Goal: Check status: Check status

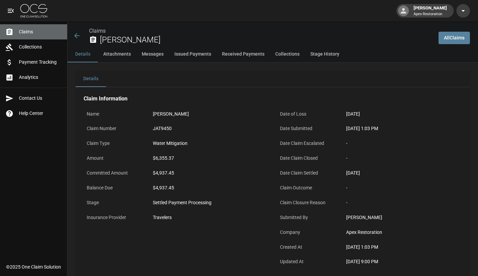
click at [28, 32] on span "Claims" at bounding box center [40, 31] width 43 height 7
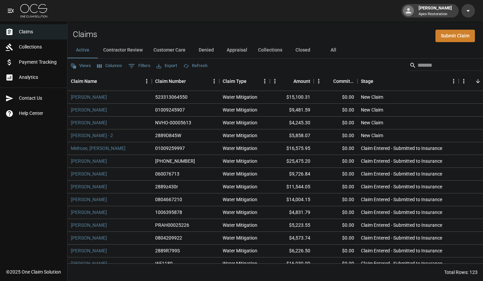
click at [333, 50] on button "All" at bounding box center [333, 50] width 30 height 16
click at [422, 66] on input "Search" at bounding box center [445, 65] width 54 height 11
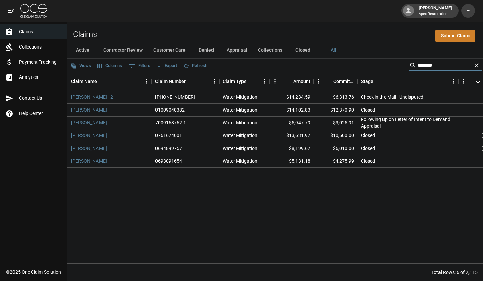
type input "*******"
click at [95, 113] on link "[PERSON_NAME]" at bounding box center [89, 110] width 36 height 7
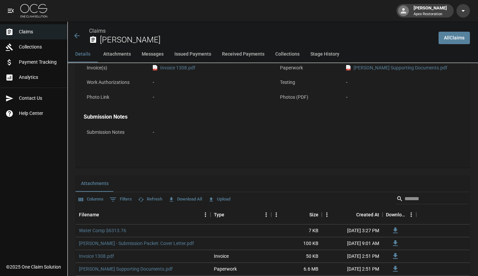
scroll to position [236, 0]
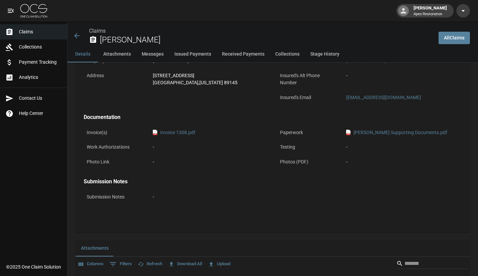
click at [74, 35] on icon at bounding box center [77, 36] width 8 height 8
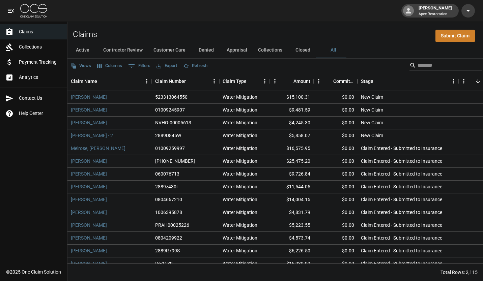
click at [423, 63] on input "Search" at bounding box center [445, 65] width 54 height 11
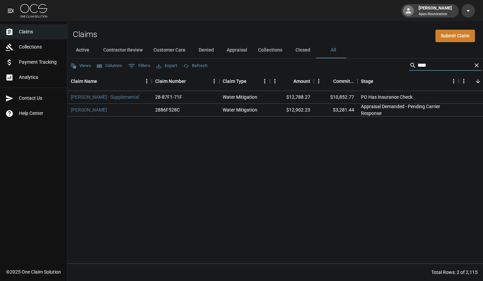
type input "****"
click at [100, 112] on link "[PERSON_NAME]" at bounding box center [89, 110] width 36 height 7
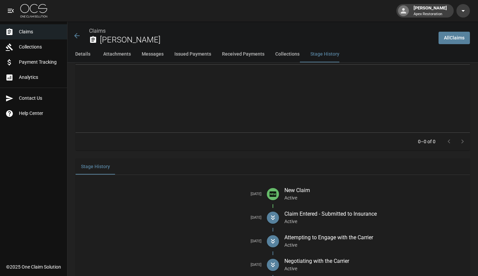
scroll to position [1114, 0]
click at [79, 34] on icon at bounding box center [77, 36] width 8 height 8
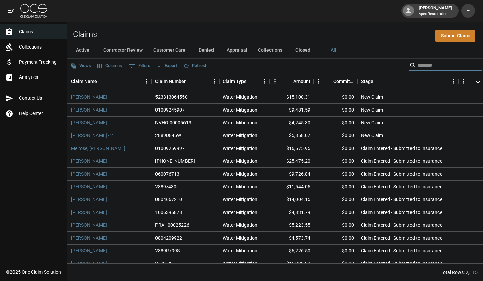
click at [418, 68] on input "Search" at bounding box center [445, 65] width 54 height 11
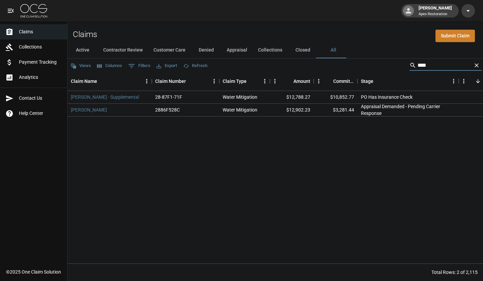
type input "****"
click at [112, 97] on link "[PERSON_NAME] - Supplemental" at bounding box center [105, 97] width 68 height 7
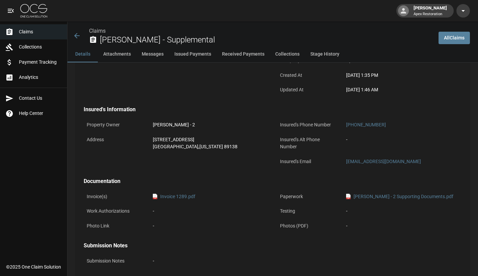
scroll to position [169, 0]
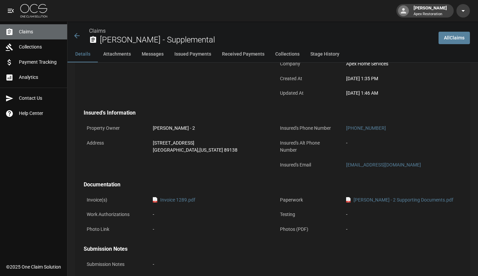
click at [26, 30] on span "Claims" at bounding box center [40, 31] width 43 height 7
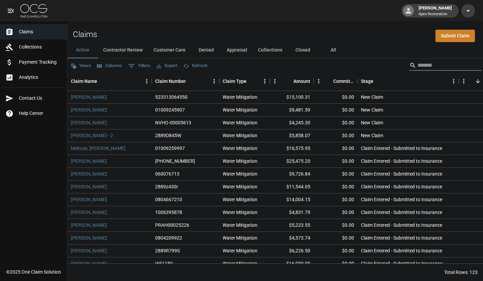
click at [419, 67] on input "Search" at bounding box center [445, 65] width 54 height 11
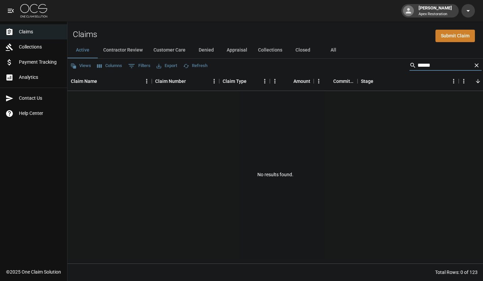
type input "******"
click at [332, 50] on button "All" at bounding box center [333, 50] width 30 height 16
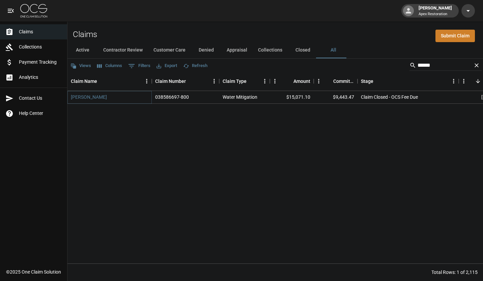
click at [85, 98] on link "[PERSON_NAME]" at bounding box center [89, 97] width 36 height 7
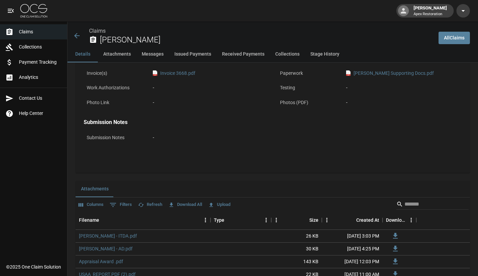
scroll to position [304, 0]
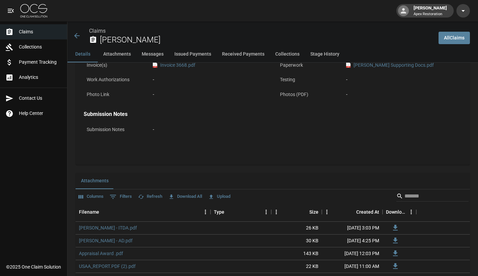
click at [76, 35] on icon at bounding box center [76, 35] width 5 height 5
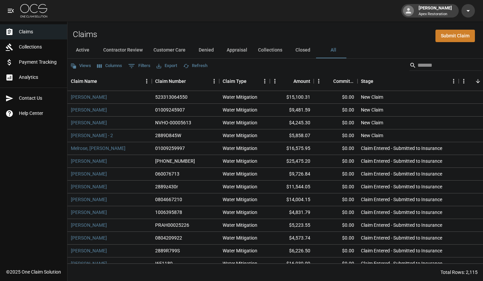
click at [433, 65] on input "Search" at bounding box center [445, 65] width 54 height 11
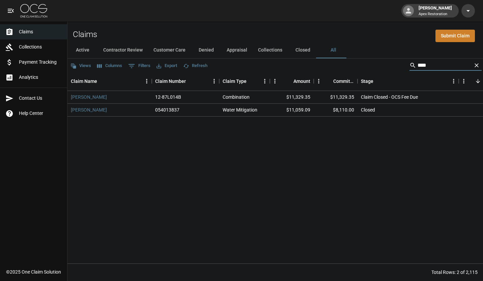
type input "****"
click at [85, 96] on link "[PERSON_NAME]" at bounding box center [89, 97] width 36 height 7
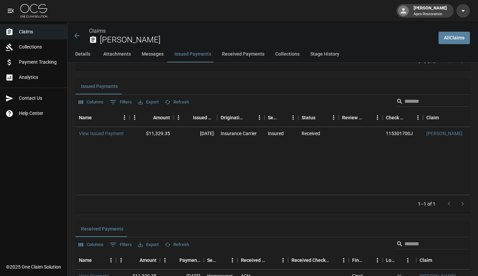
scroll to position [776, 0]
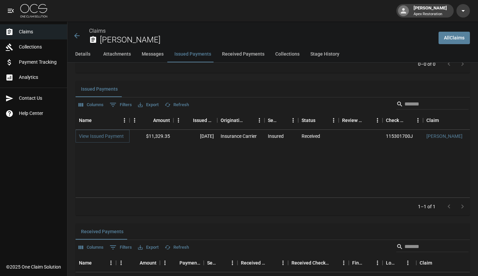
click at [113, 136] on link "View Issued Payment" at bounding box center [101, 136] width 45 height 7
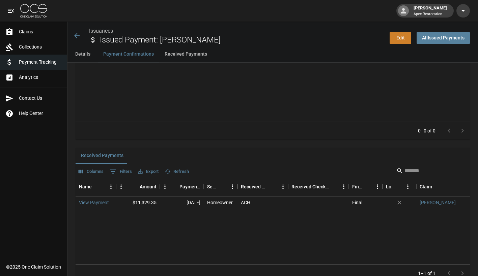
scroll to position [358, 0]
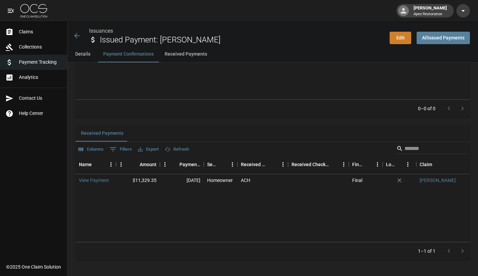
click at [77, 37] on icon at bounding box center [77, 36] width 8 height 8
